Goal: Information Seeking & Learning: Learn about a topic

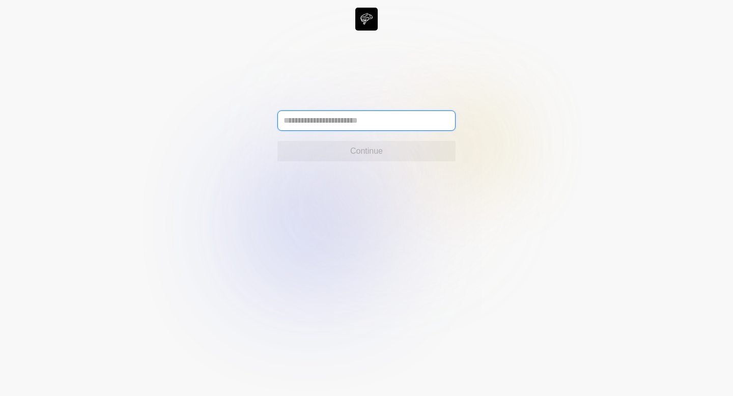
click at [347, 126] on input "text" at bounding box center [367, 121] width 178 height 20
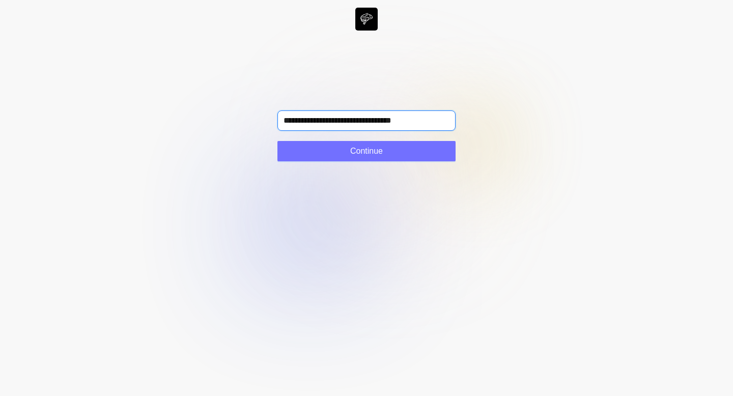
type input "**********"
click at [314, 162] on icon at bounding box center [366, 198] width 733 height 396
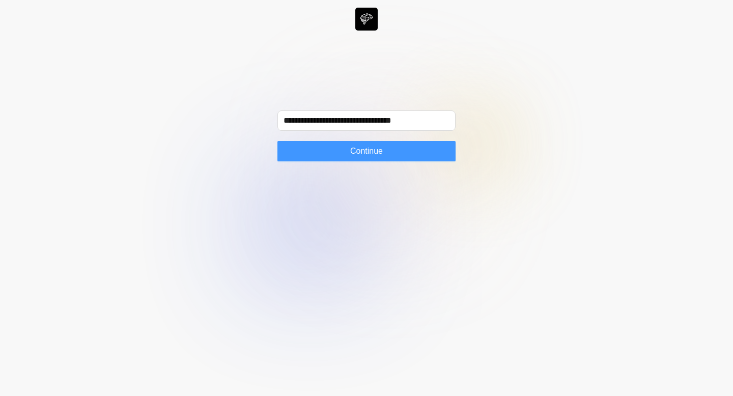
click at [320, 155] on button "Continue" at bounding box center [367, 151] width 178 height 20
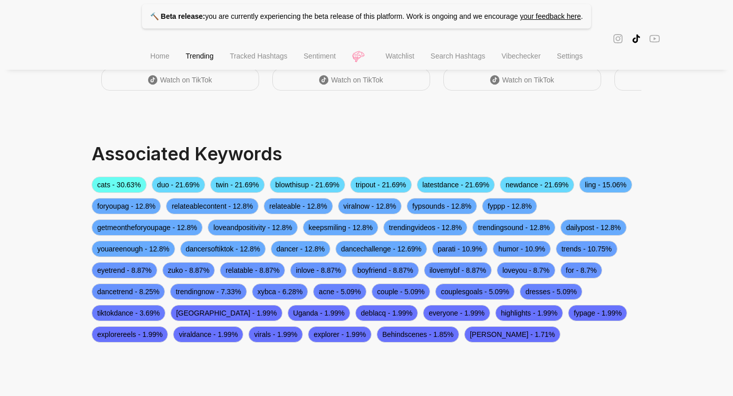
click at [156, 49] on li "Home" at bounding box center [159, 57] width 35 height 26
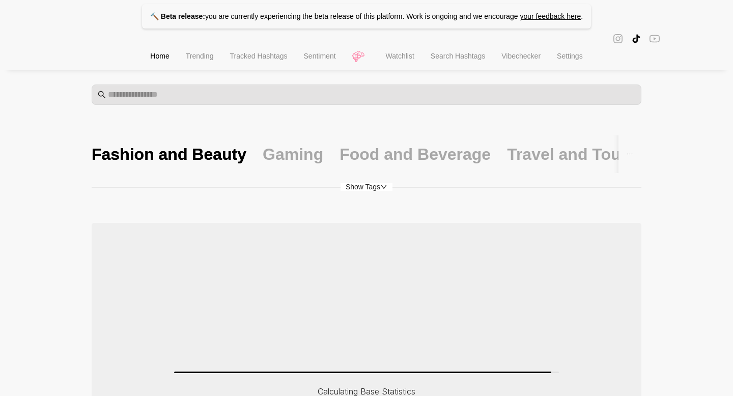
scroll to position [60, 0]
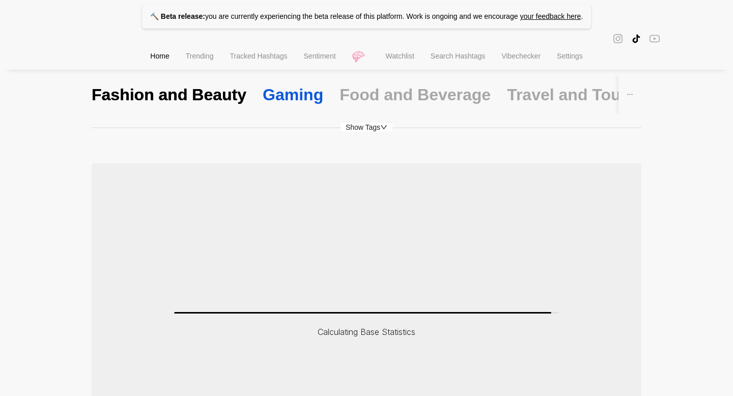
click at [289, 93] on div "Gaming" at bounding box center [293, 94] width 61 height 21
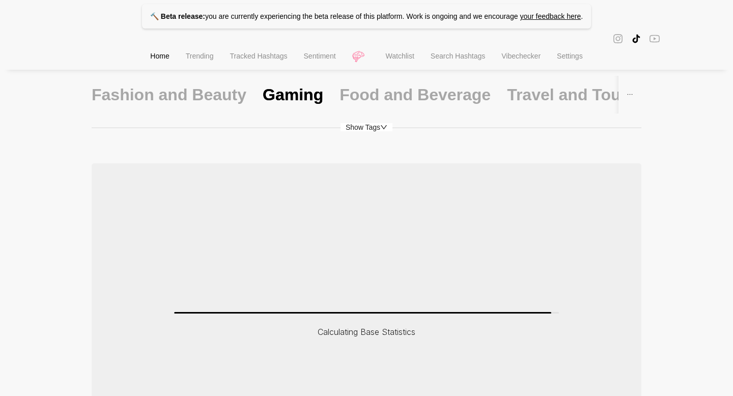
scroll to position [185, 0]
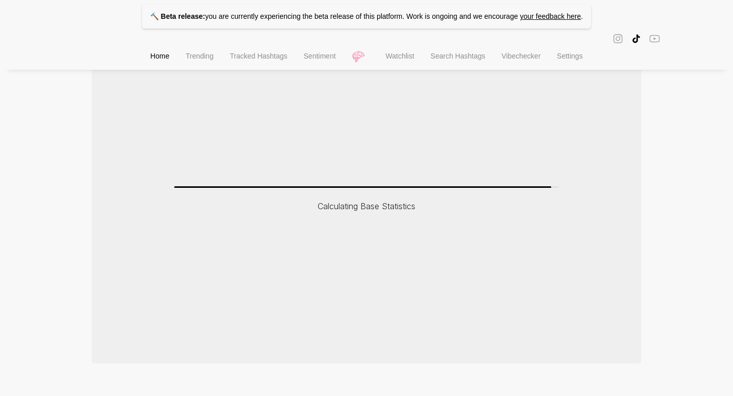
click at [523, 58] on span "Vibechecker" at bounding box center [521, 56] width 39 height 8
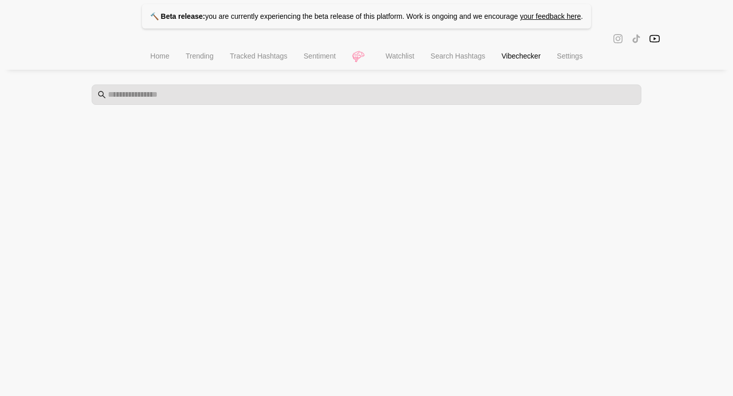
click at [470, 55] on span "Search Hashtags" at bounding box center [458, 56] width 54 height 8
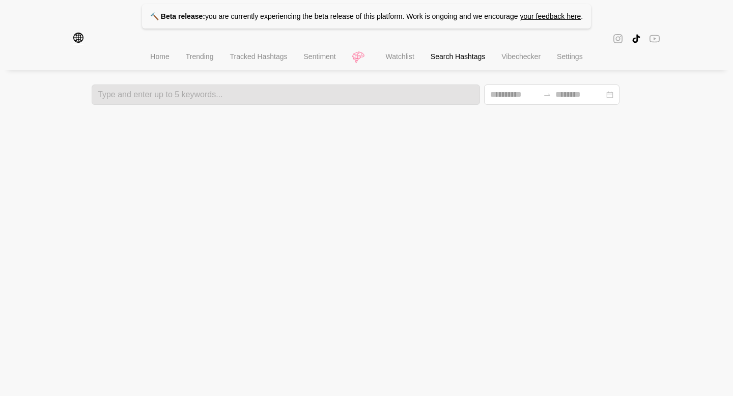
click at [395, 57] on span "Watchlist" at bounding box center [400, 56] width 29 height 8
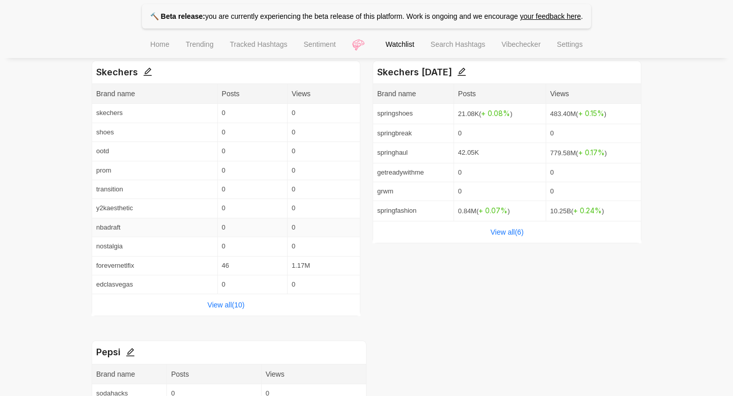
scroll to position [230, 0]
click at [210, 304] on link "View all( 10 )" at bounding box center [226, 306] width 37 height 8
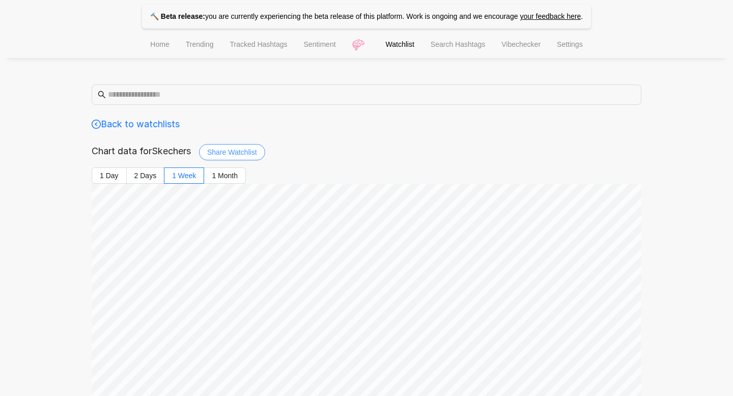
click at [236, 153] on span "Share Watchlist" at bounding box center [232, 152] width 50 height 11
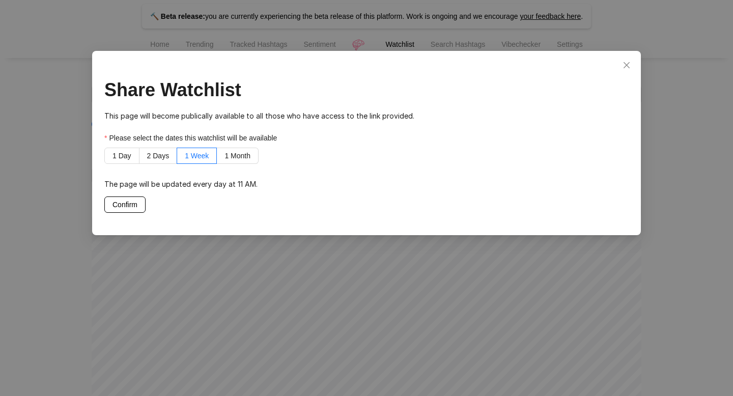
click at [119, 204] on span "Confirm" at bounding box center [125, 204] width 25 height 11
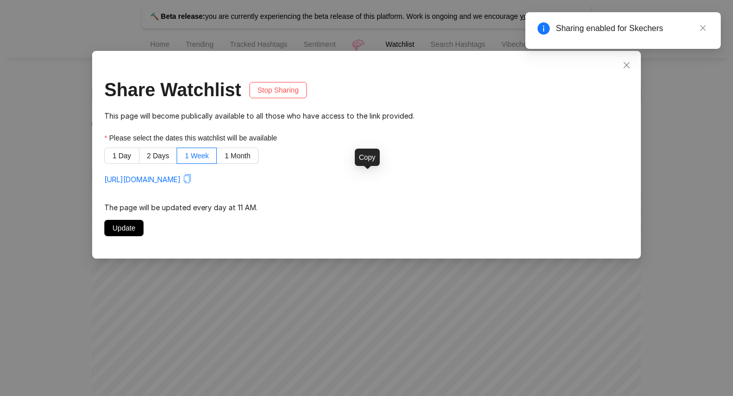
click at [192, 179] on icon "copy" at bounding box center [187, 178] width 9 height 9
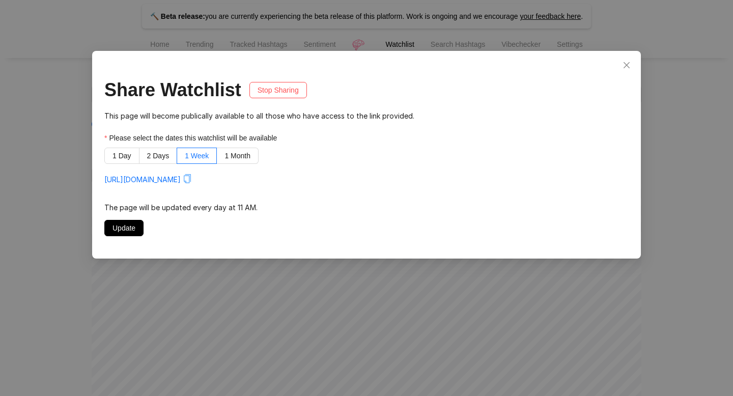
click at [362, 49] on div "Share Watchlist Stop Sharing This page will become publically available to all …" at bounding box center [366, 198] width 733 height 396
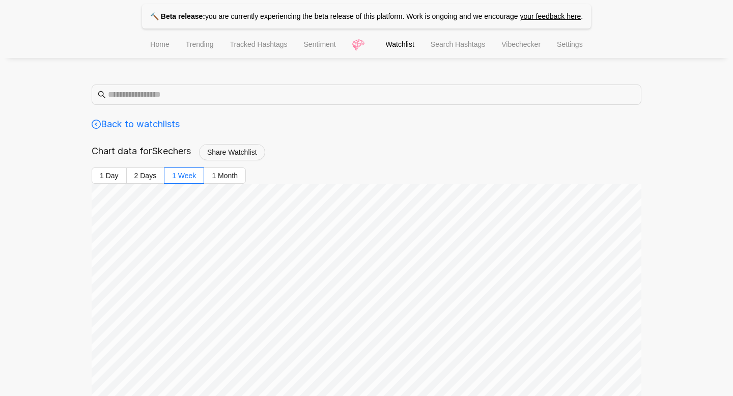
click at [482, 48] on span "Search Hashtags" at bounding box center [458, 44] width 54 height 8
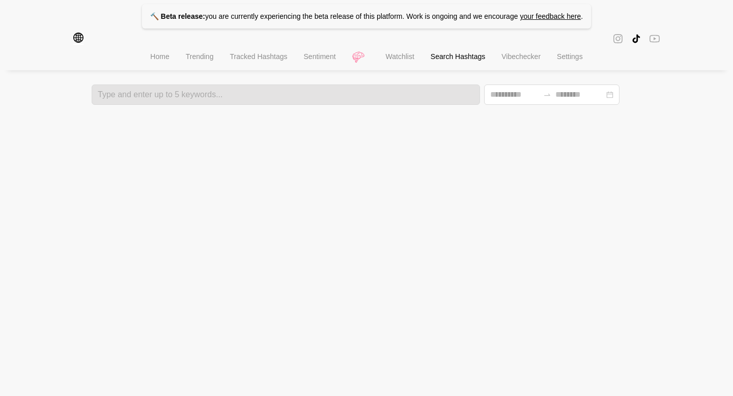
click at [563, 62] on li "Settings" at bounding box center [570, 58] width 42 height 26
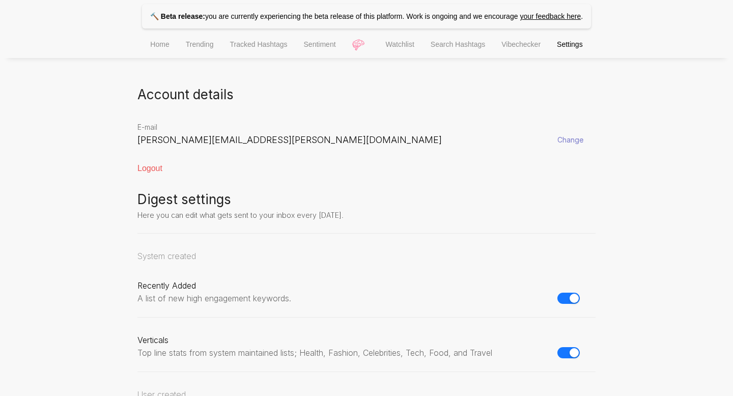
click at [151, 48] on span "Home" at bounding box center [159, 44] width 19 height 8
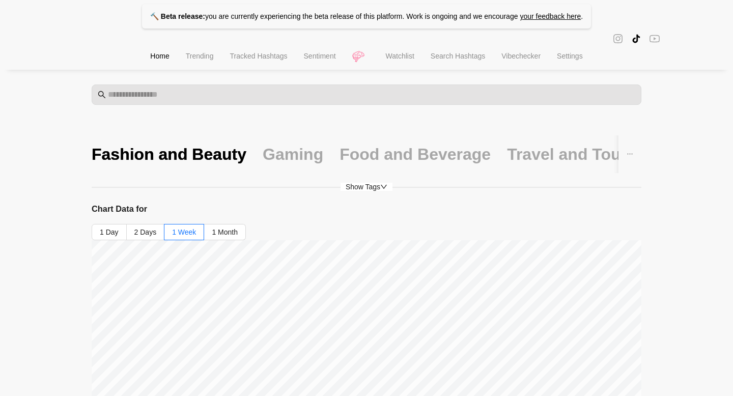
scroll to position [52, 0]
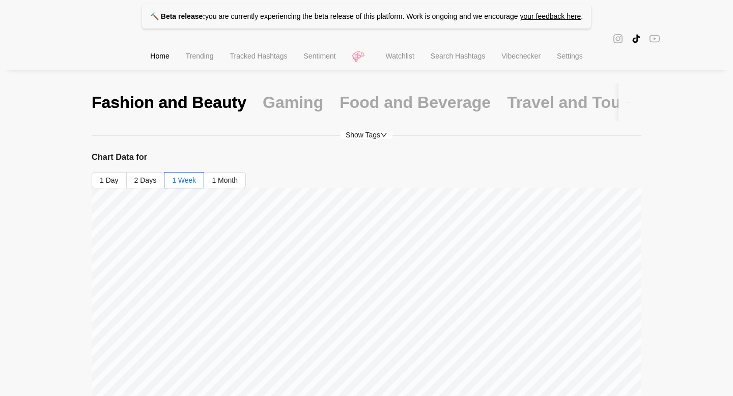
click at [403, 55] on span "Watchlist" at bounding box center [400, 56] width 29 height 8
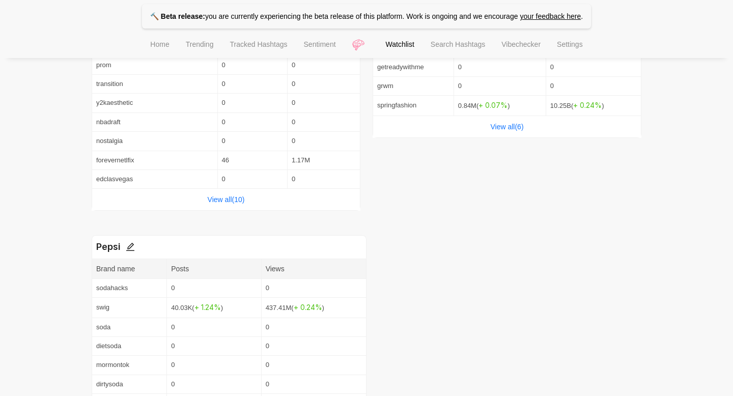
scroll to position [444, 0]
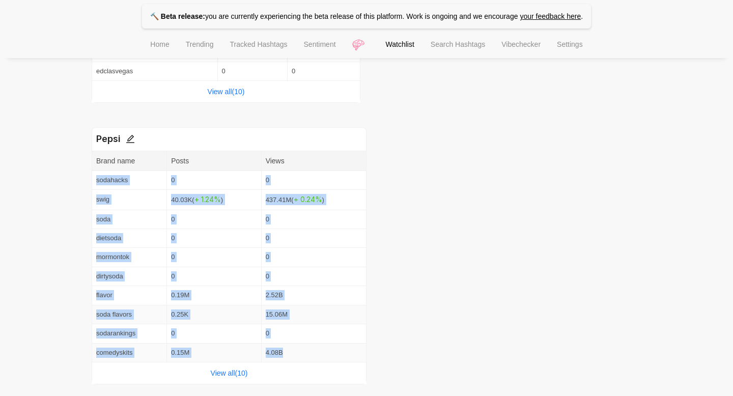
drag, startPoint x: 93, startPoint y: 178, endPoint x: 288, endPoint y: 352, distance: 261.9
click at [288, 352] on tbody "sodahacks 0 0 swig 40.03K ( + 1.24 % ) 437.41M ( + 0.24 % ) soda 0 0 dietsoda 0…" at bounding box center [229, 267] width 275 height 192
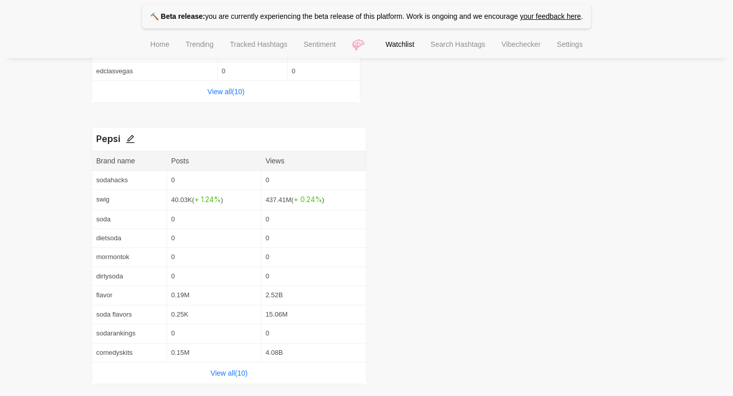
click at [226, 366] on div "View all( 10 )" at bounding box center [229, 373] width 274 height 21
click at [227, 375] on link "View all( 10 )" at bounding box center [229, 373] width 37 height 8
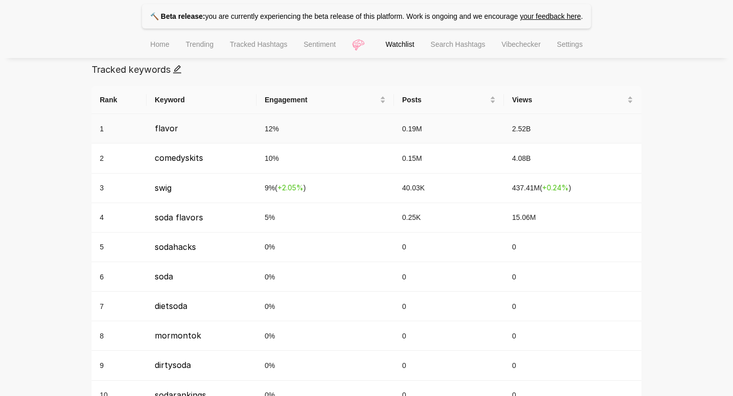
scroll to position [379, 0]
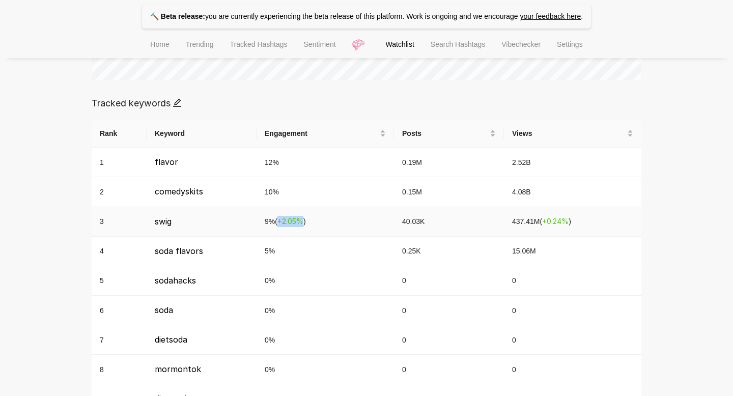
drag, startPoint x: 280, startPoint y: 222, endPoint x: 306, endPoint y: 220, distance: 26.0
click at [304, 220] on span "+ 2.05 %" at bounding box center [291, 221] width 26 height 9
click at [317, 97] on div "Tracked keywords" at bounding box center [367, 103] width 550 height 14
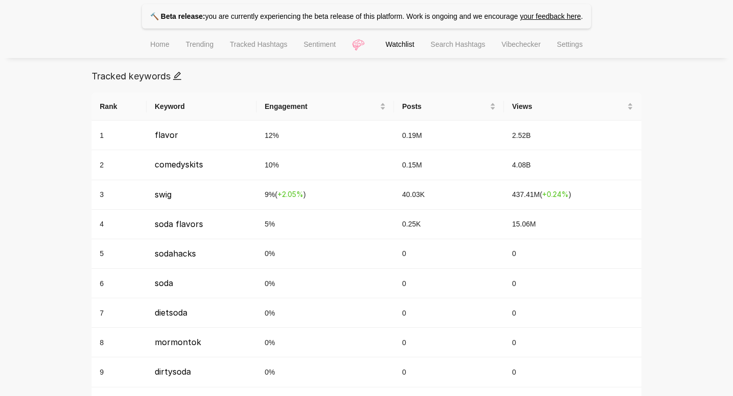
scroll to position [376, 0]
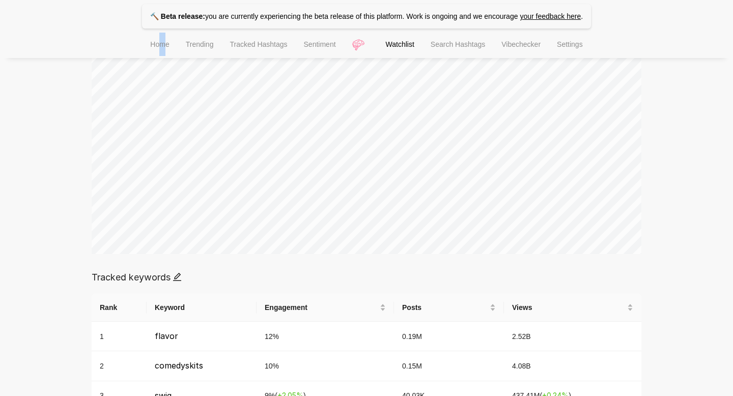
click at [157, 36] on li "Home" at bounding box center [159, 46] width 35 height 26
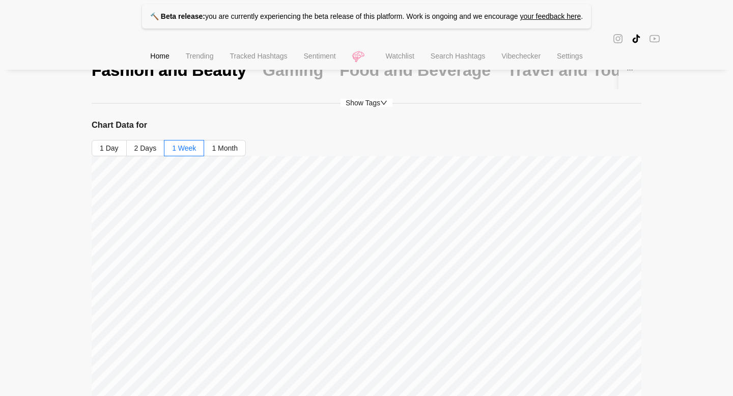
scroll to position [34, 0]
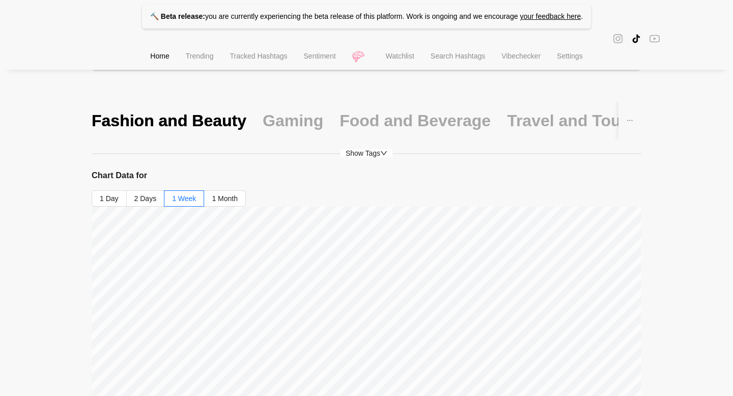
click at [300, 118] on div "Gaming" at bounding box center [293, 120] width 61 height 21
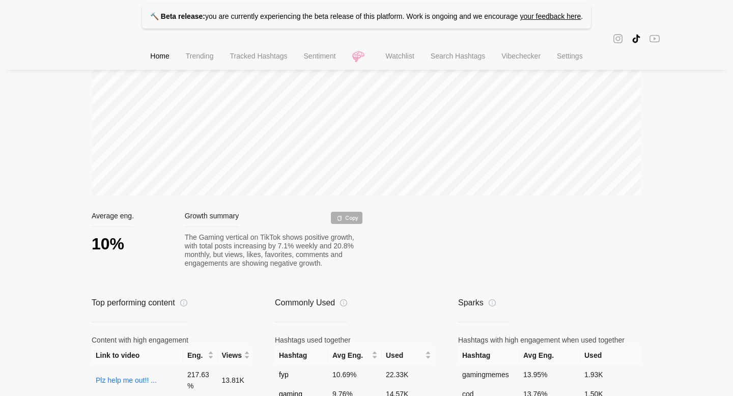
scroll to position [166, 0]
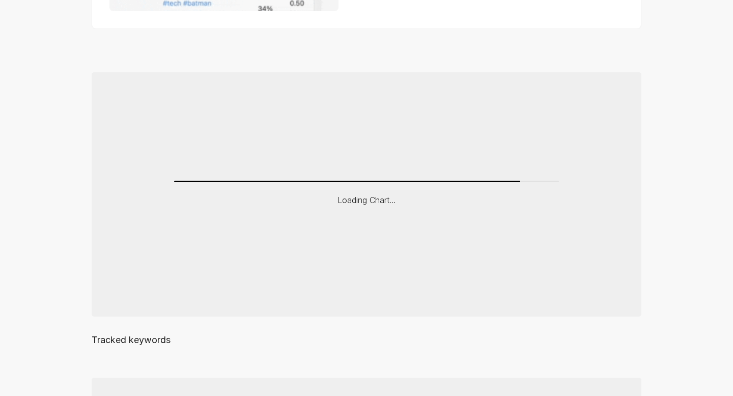
scroll to position [120, 0]
